Goal: Task Accomplishment & Management: Manage account settings

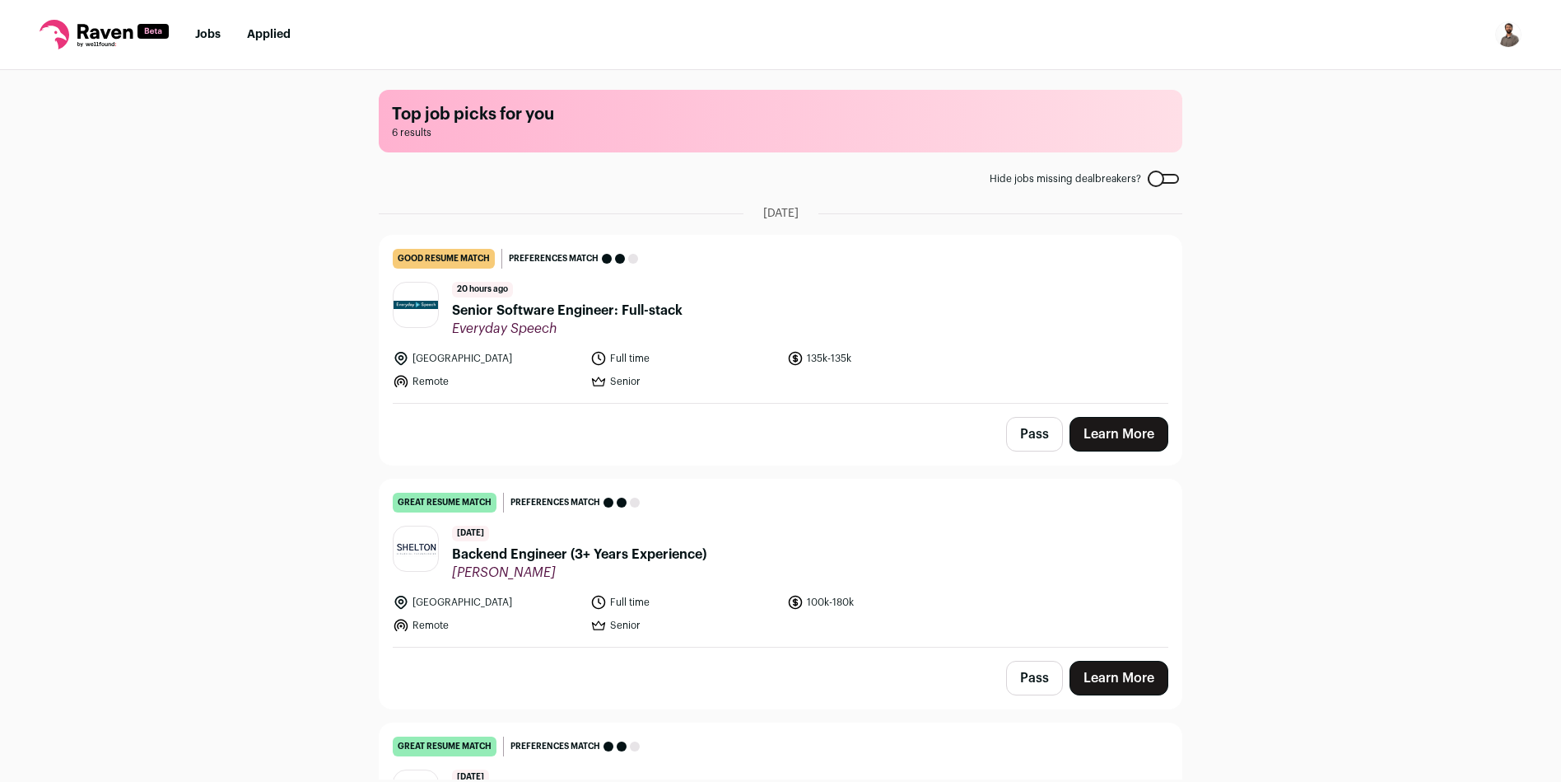
click at [590, 311] on span "Senior Software Engineer: Full-stack" at bounding box center [567, 311] width 231 height 20
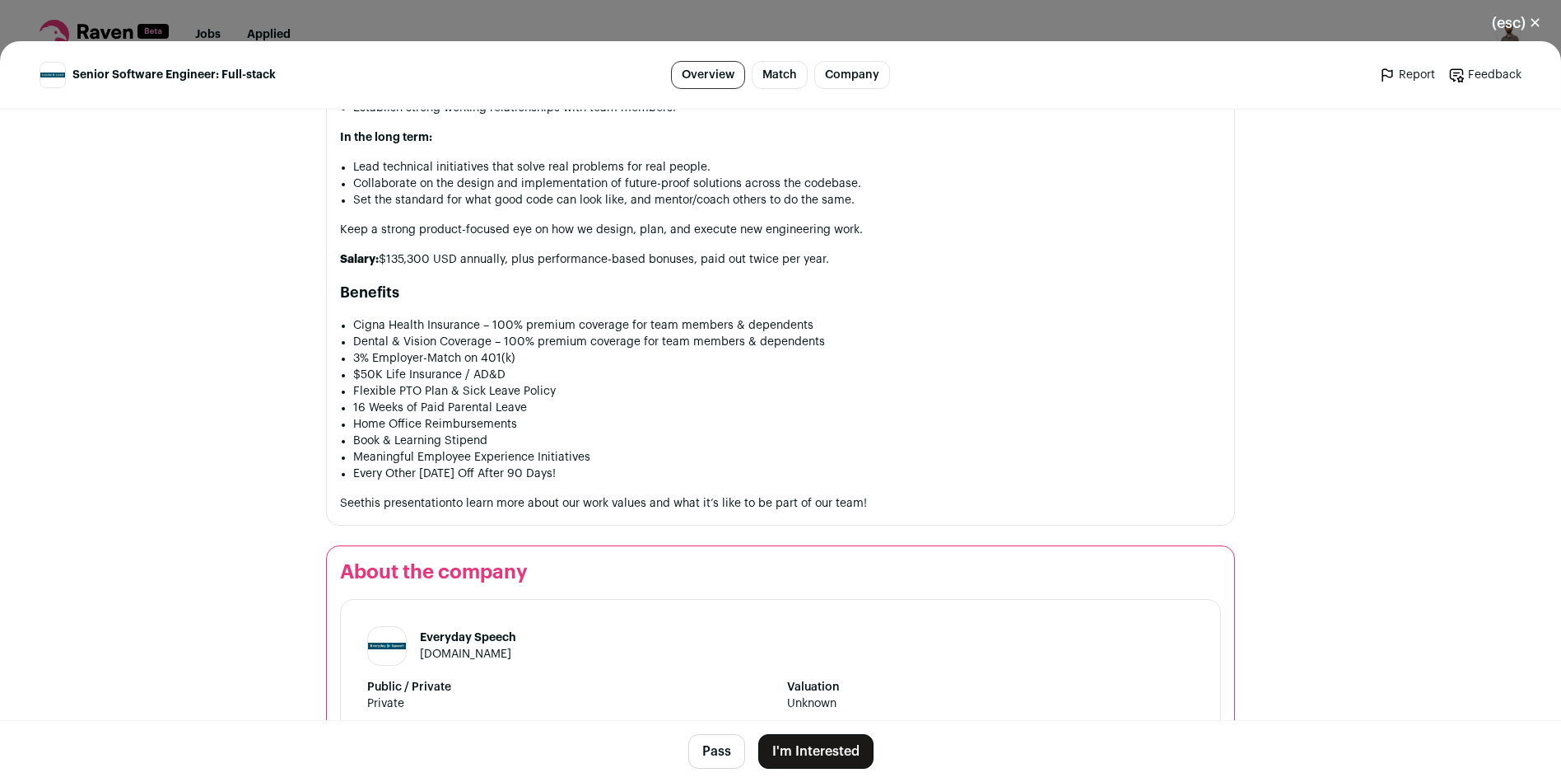
scroll to position [2091, 0]
click at [705, 768] on button "Pass" at bounding box center [716, 751] width 57 height 35
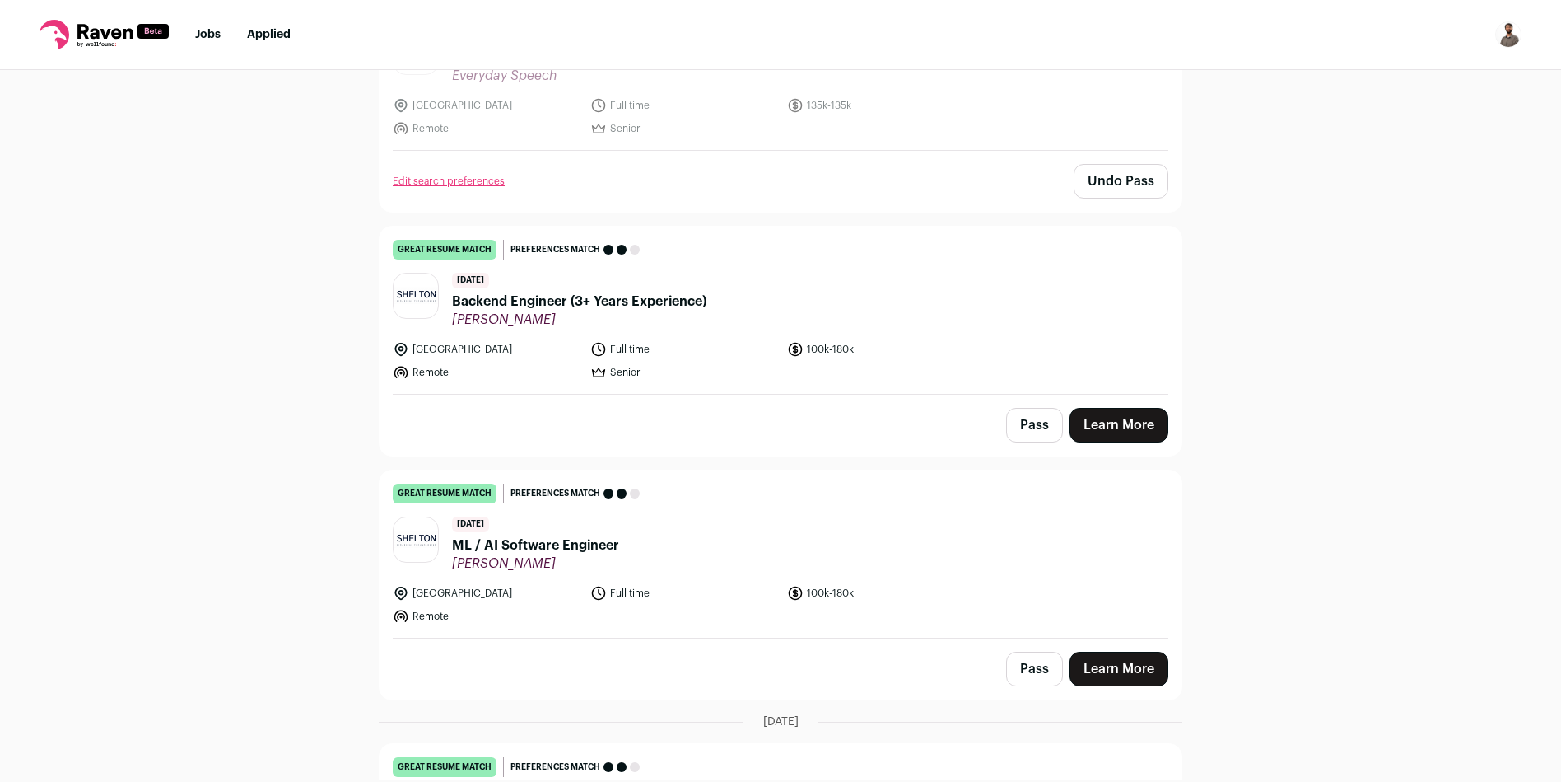
scroll to position [246, 0]
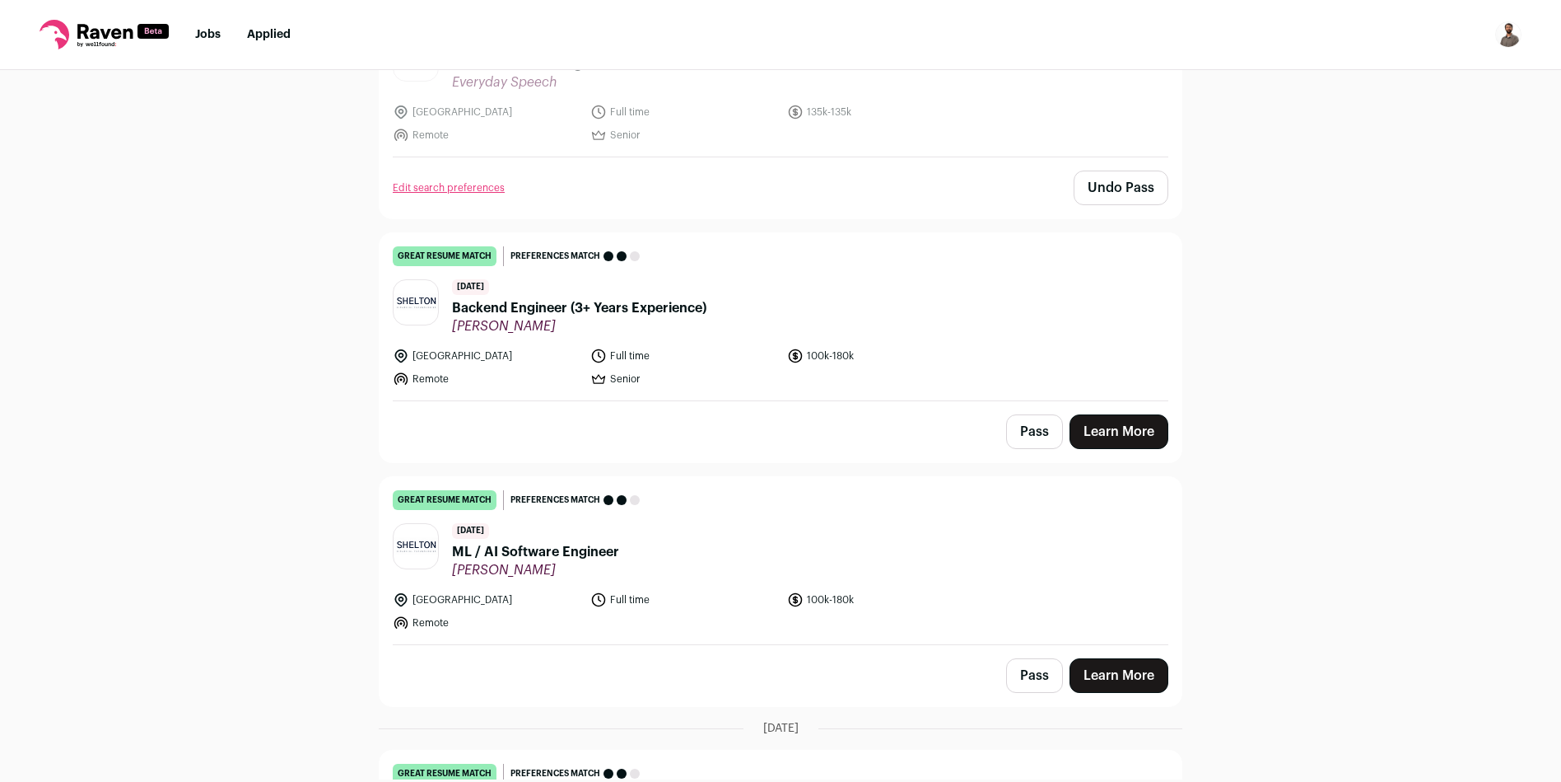
click at [666, 306] on span "Backend Engineer (3+ Years Experience)" at bounding box center [579, 308] width 254 height 20
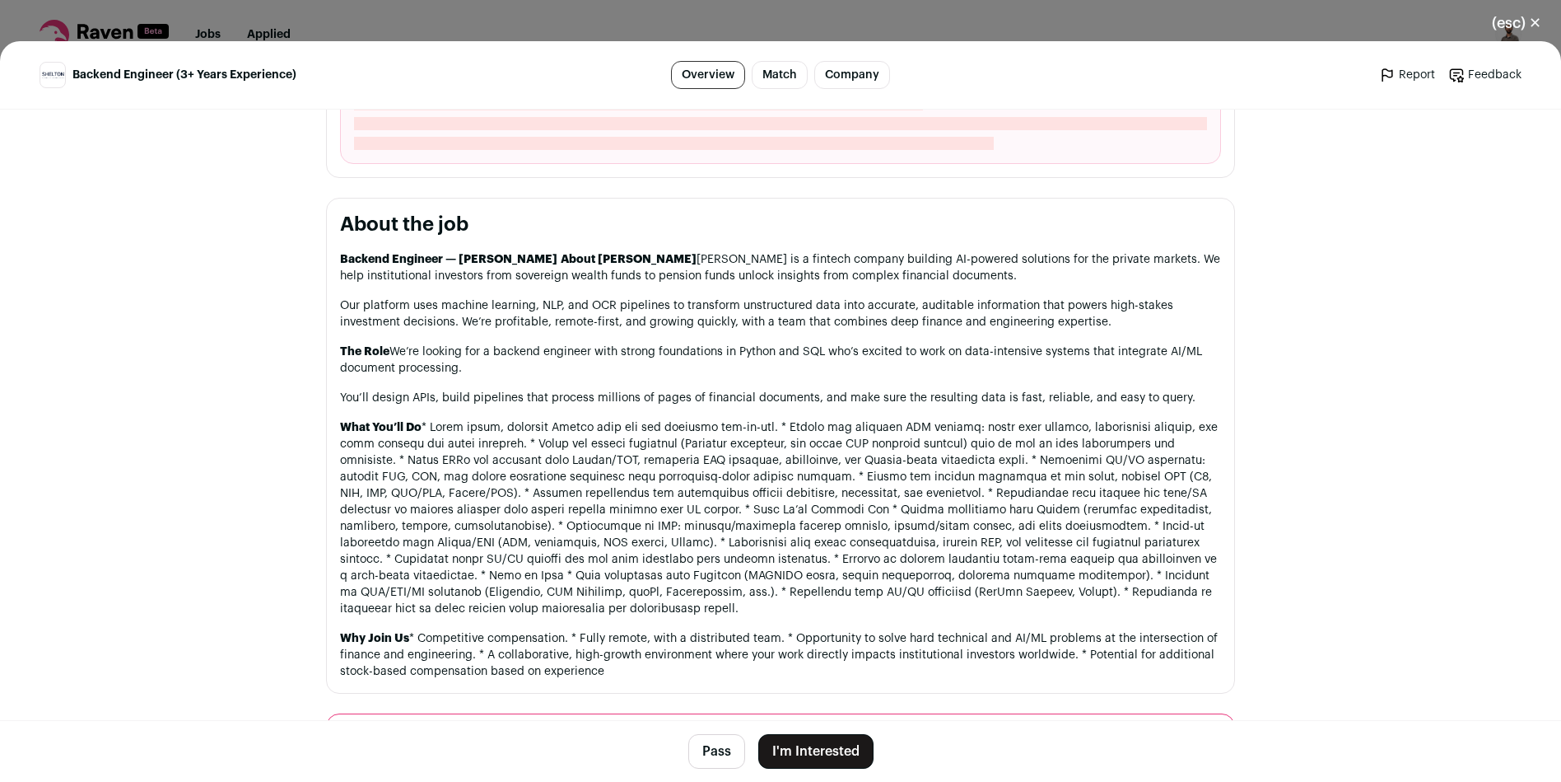
scroll to position [722, 0]
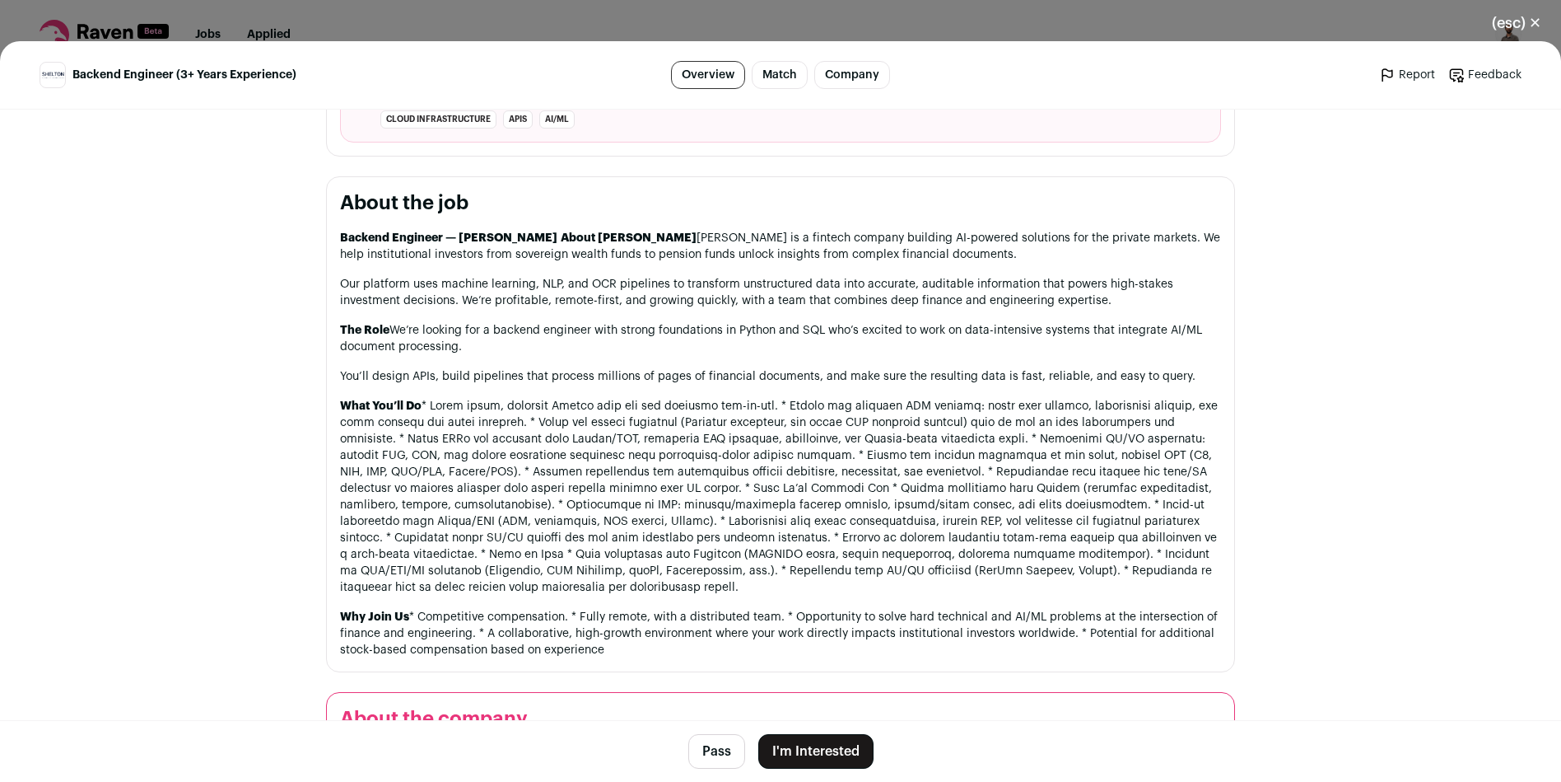
click at [714, 748] on button "Pass" at bounding box center [716, 751] width 57 height 35
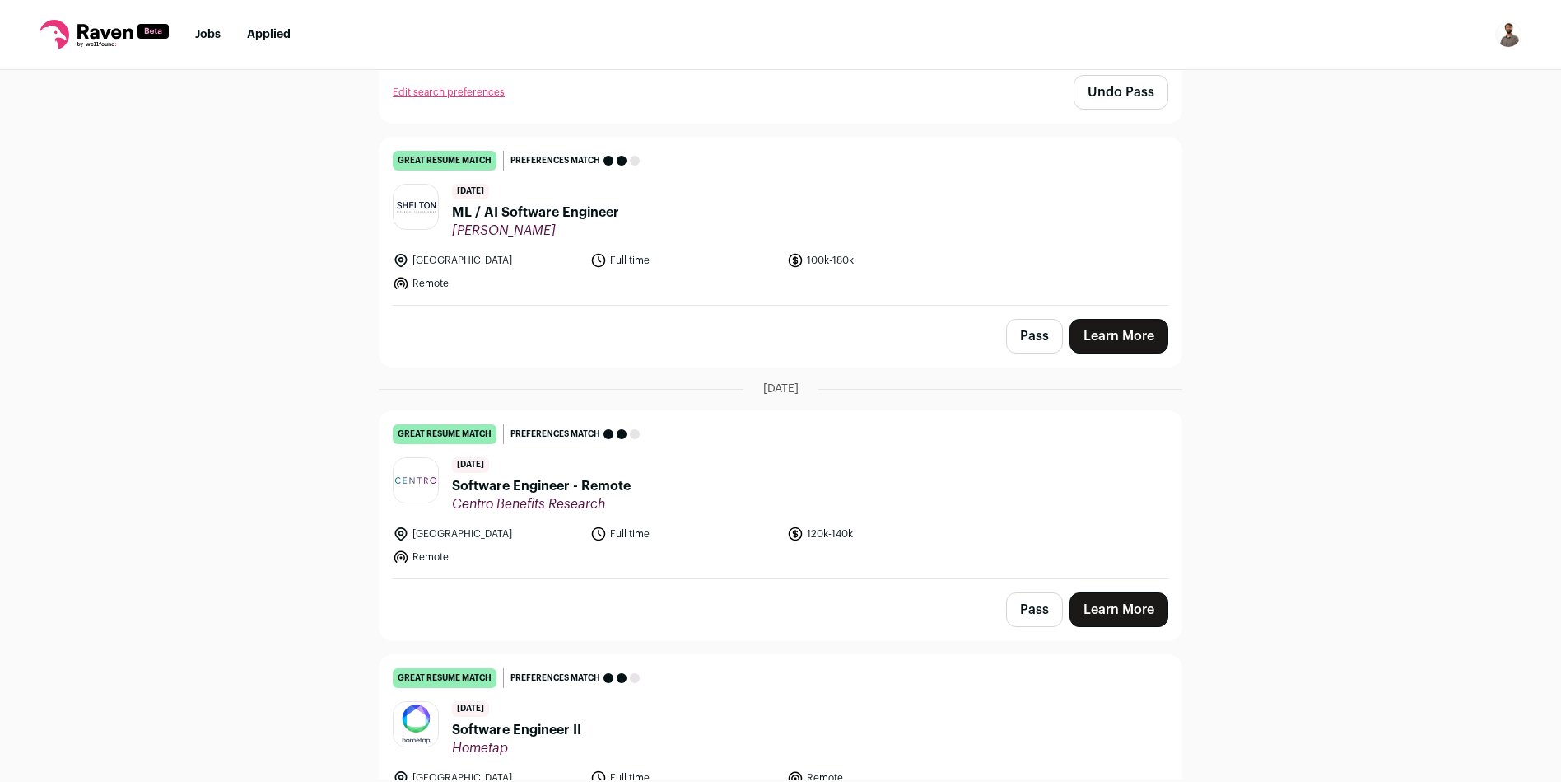
scroll to position [587, 0]
click at [1026, 335] on button "Pass" at bounding box center [1034, 334] width 57 height 35
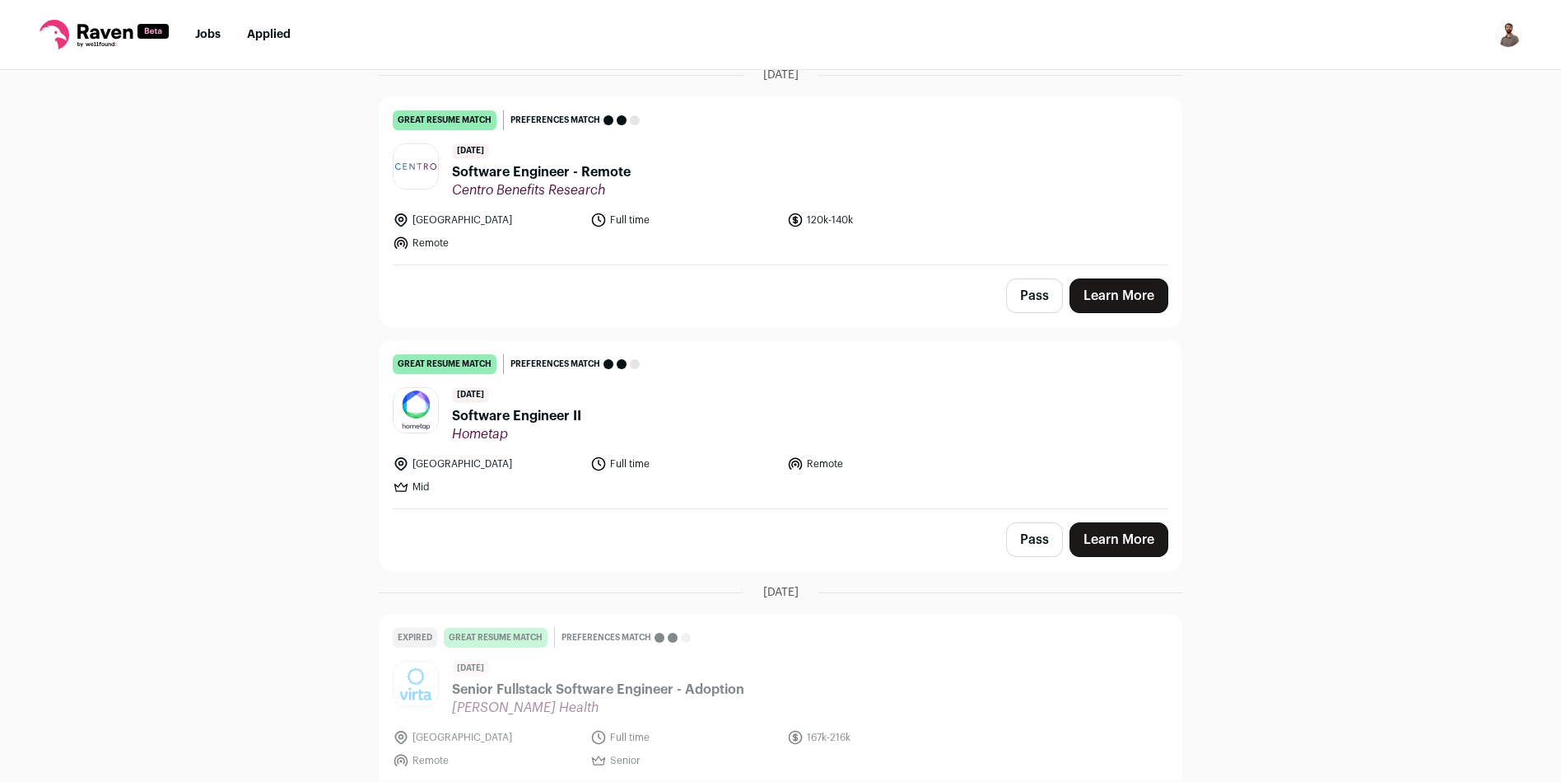
scroll to position [901, 0]
click at [530, 169] on span "Software Engineer - Remote" at bounding box center [541, 171] width 179 height 20
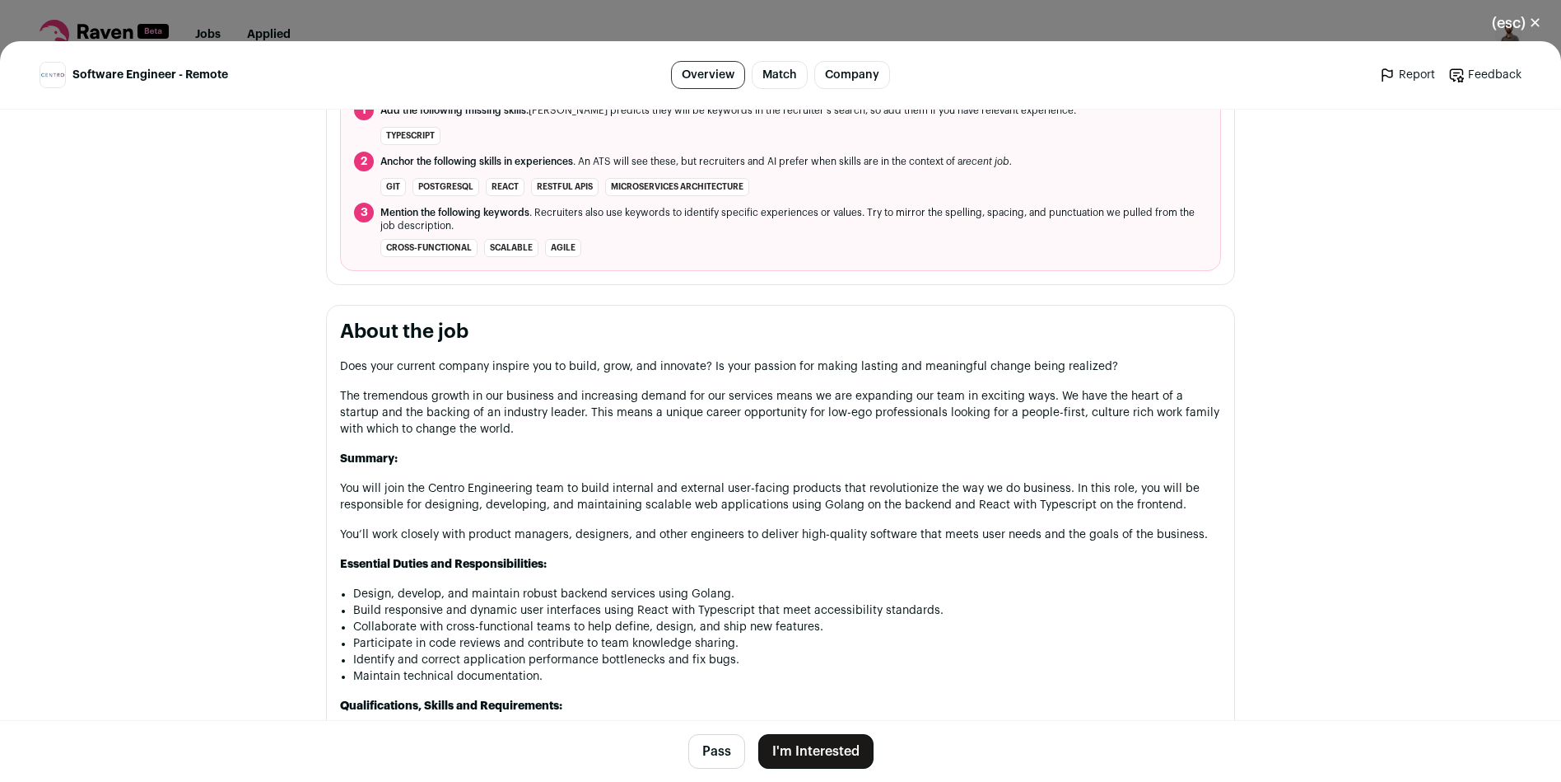
scroll to position [692, 0]
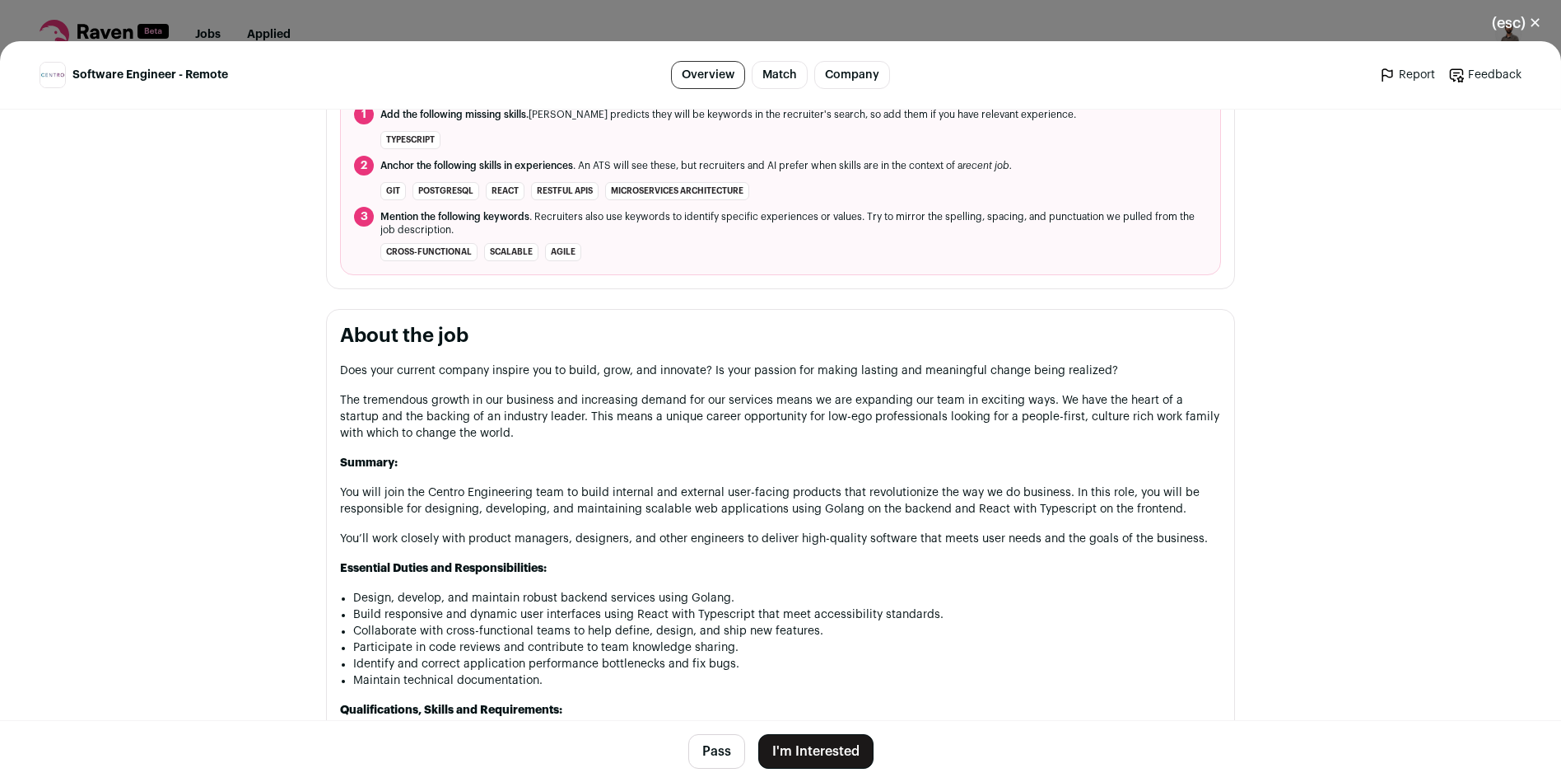
click at [705, 747] on button "Pass" at bounding box center [716, 751] width 57 height 35
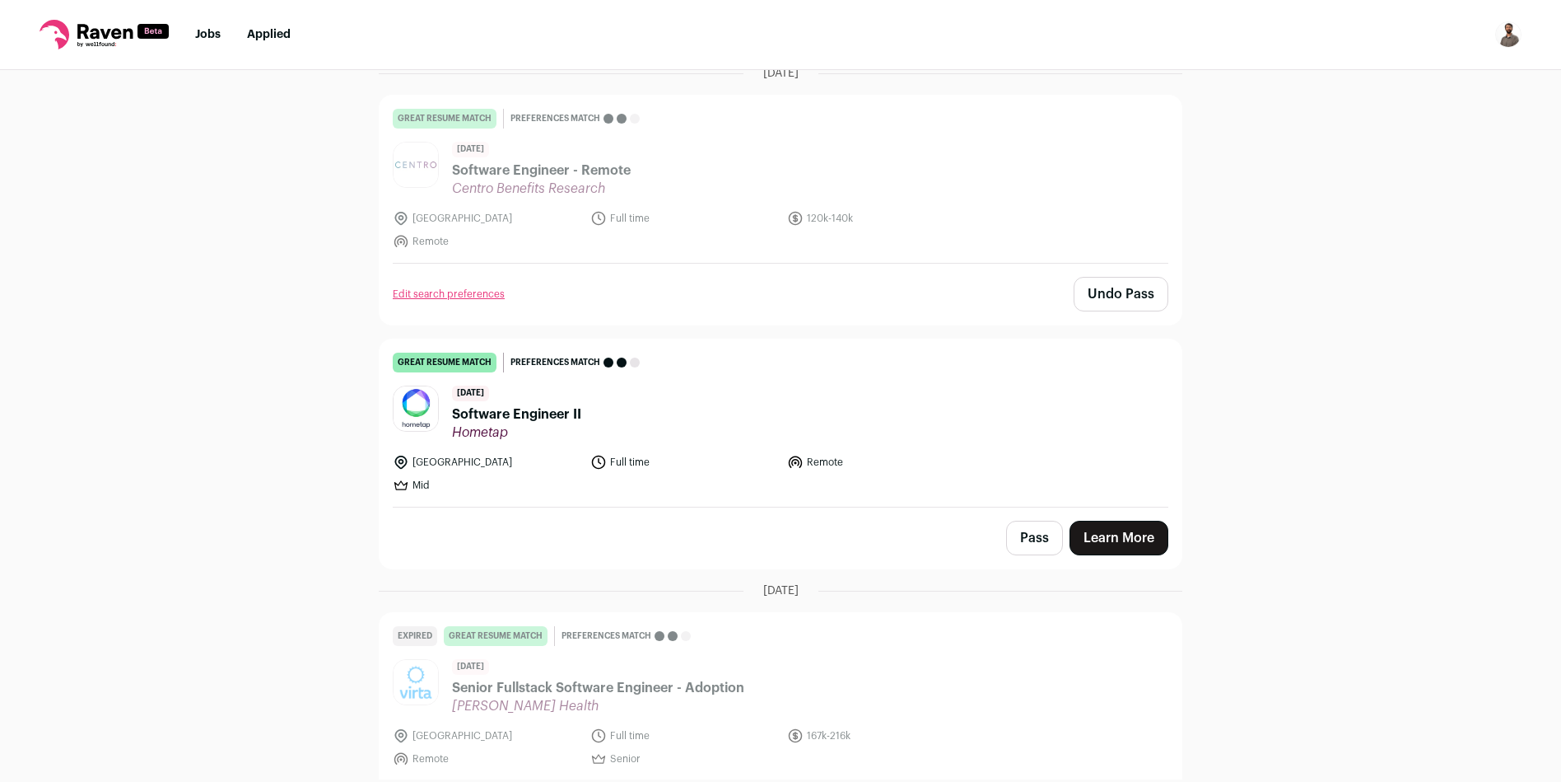
click at [533, 413] on span "Software Engineer II" at bounding box center [516, 414] width 129 height 20
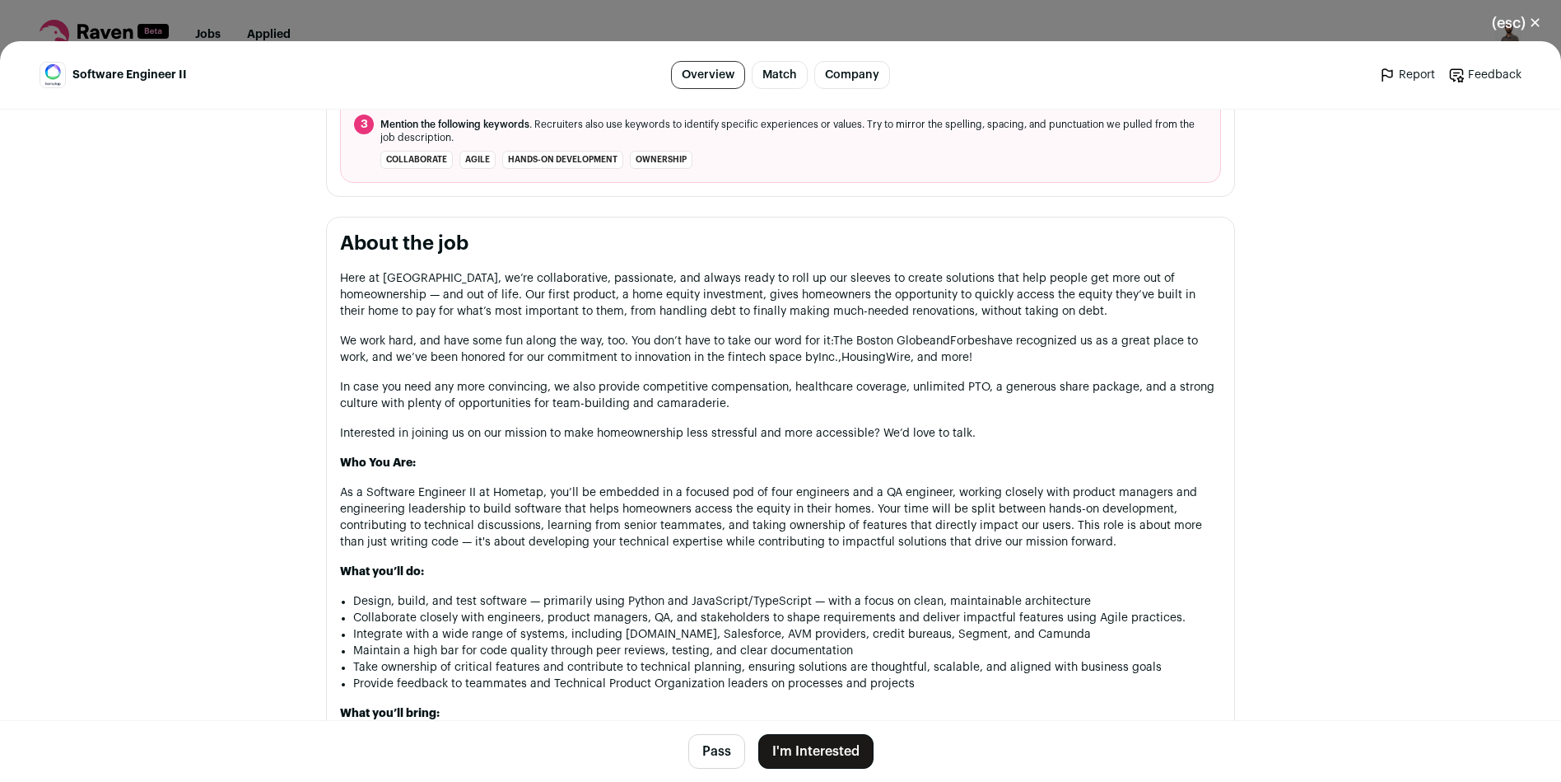
scroll to position [789, 0]
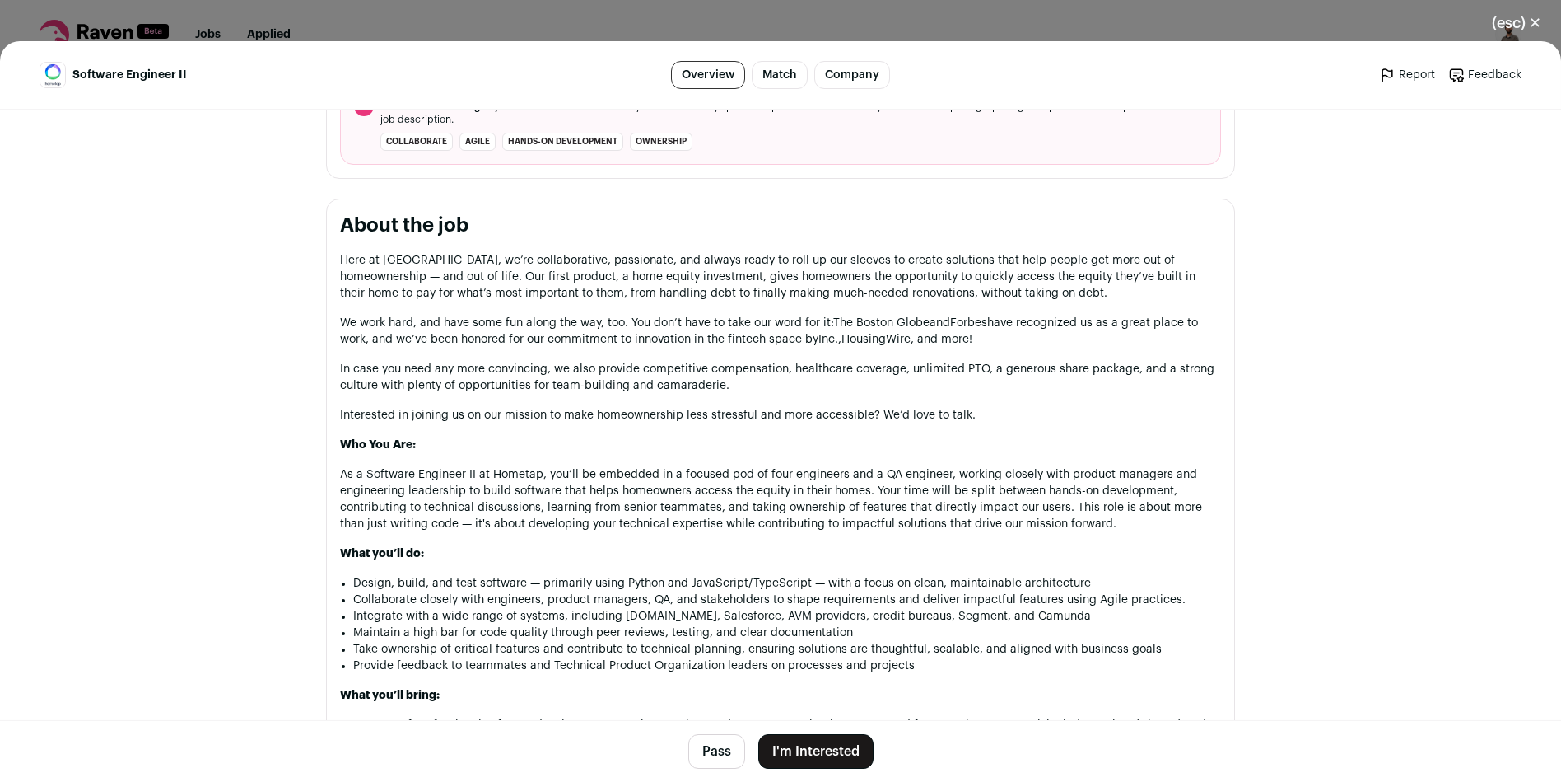
click at [707, 738] on button "Pass" at bounding box center [716, 751] width 57 height 35
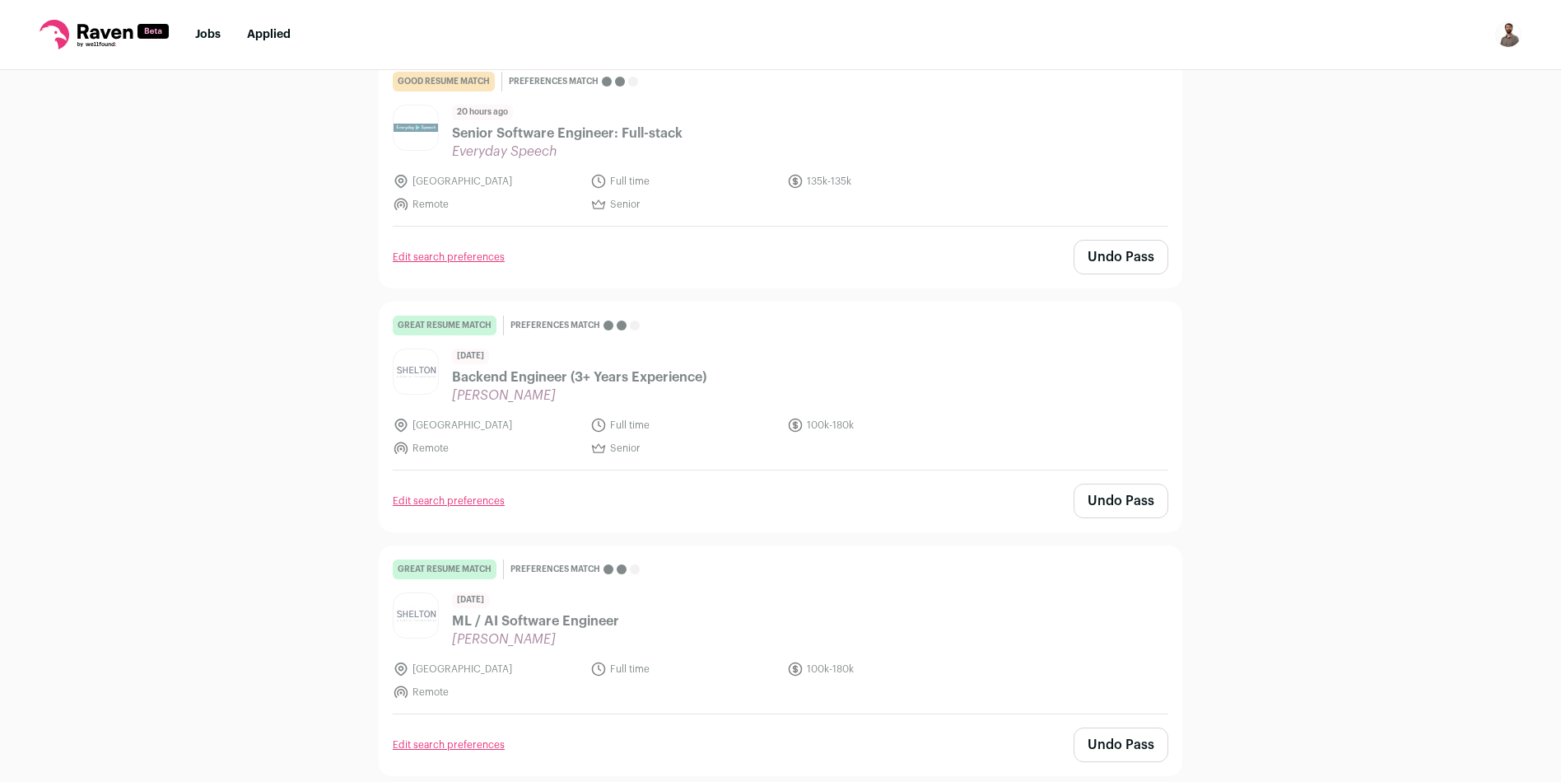
scroll to position [0, 0]
